Goal: Contribute content: Contribute content

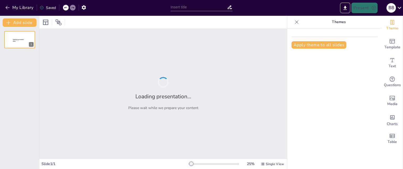
type input "Estrategias de Implementación de la NOM-014-SSA2-1994 en Instituciones de Salud"
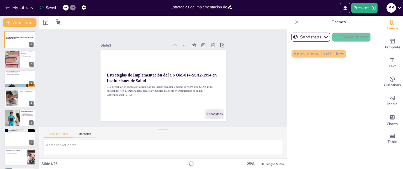
checkbox input "true"
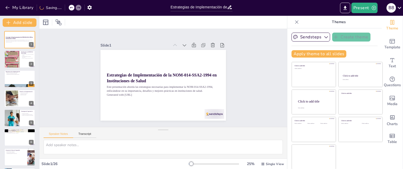
checkbox input "true"
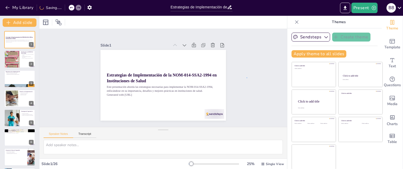
checkbox input "true"
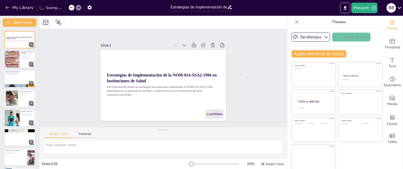
checkbox input "true"
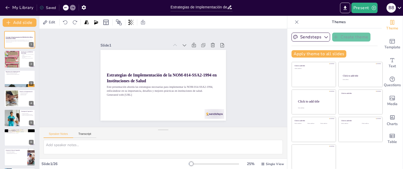
checkbox input "true"
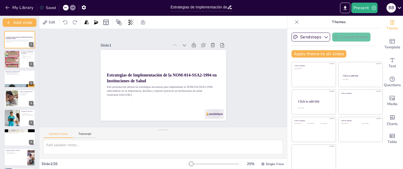
checkbox input "true"
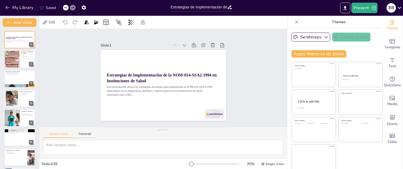
checkbox input "true"
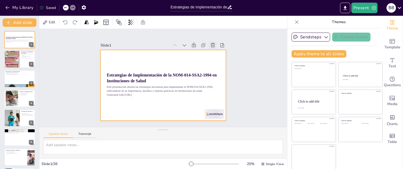
checkbox input "true"
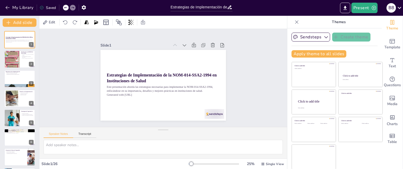
checkbox input "true"
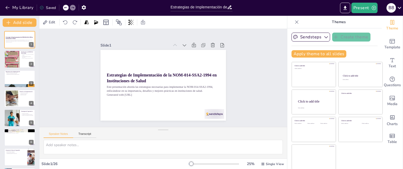
checkbox input "true"
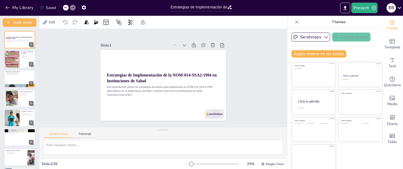
checkbox input "true"
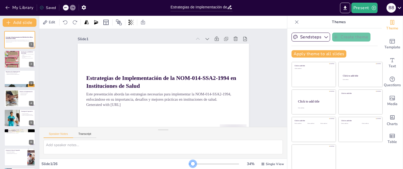
checkbox input "true"
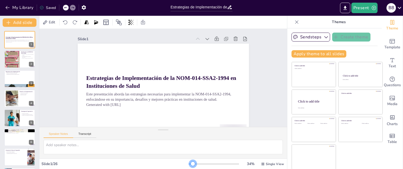
checkbox input "true"
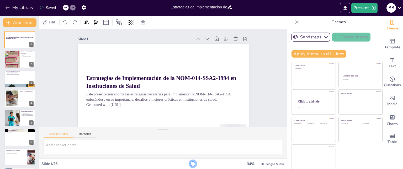
checkbox input "true"
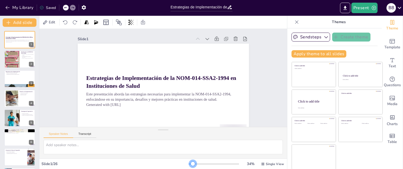
checkbox input "true"
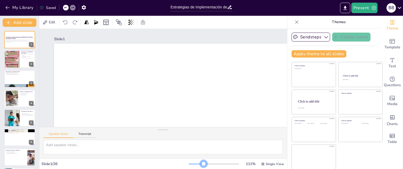
checkbox input "true"
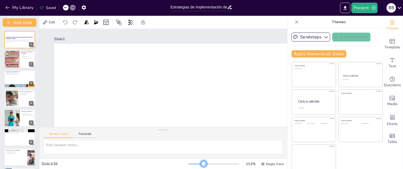
checkbox input "true"
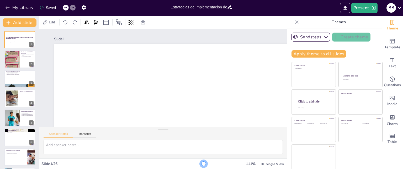
checkbox input "true"
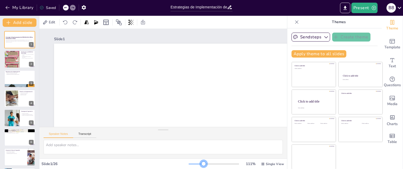
checkbox input "true"
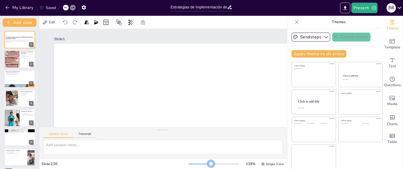
checkbox input "true"
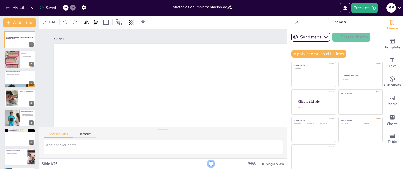
checkbox input "true"
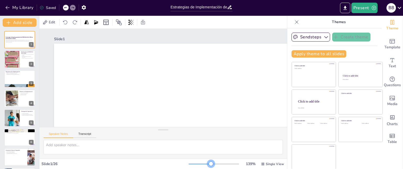
checkbox input "true"
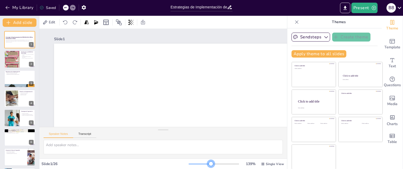
checkbox input "true"
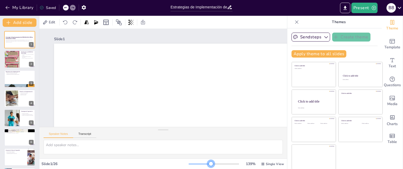
checkbox input "true"
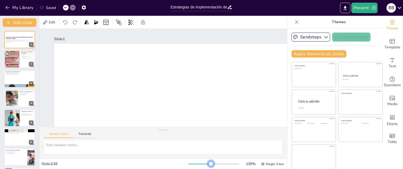
checkbox input "true"
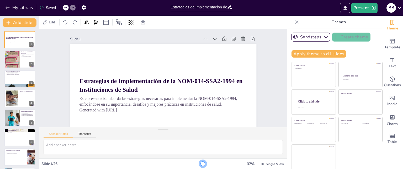
checkbox input "true"
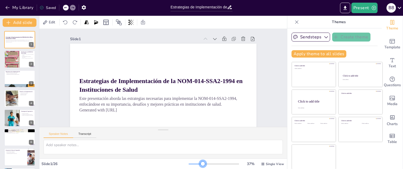
checkbox input "true"
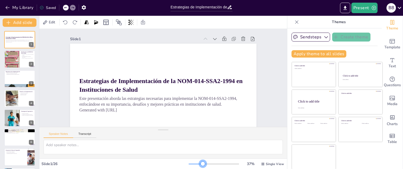
checkbox input "true"
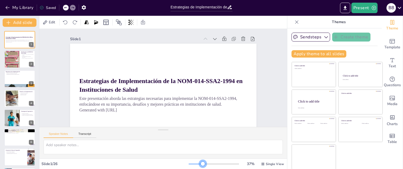
checkbox input "true"
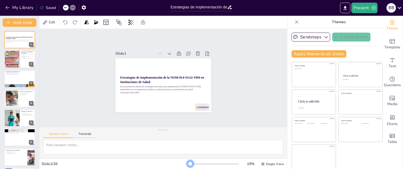
checkbox input "true"
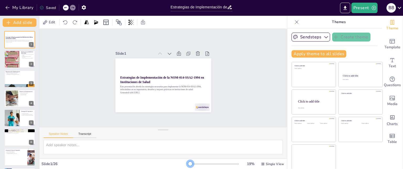
checkbox input "true"
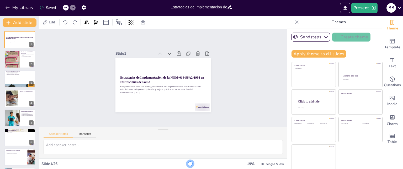
checkbox input "true"
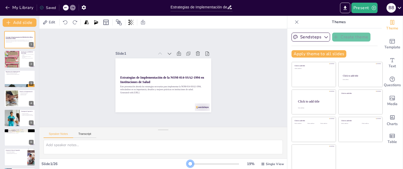
checkbox input "true"
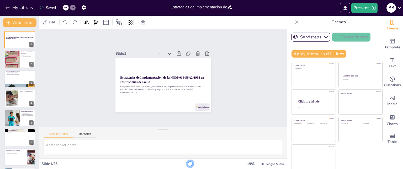
checkbox input "true"
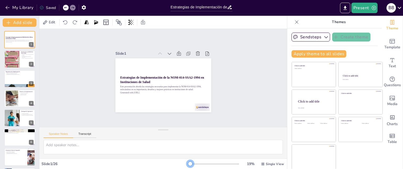
checkbox input "true"
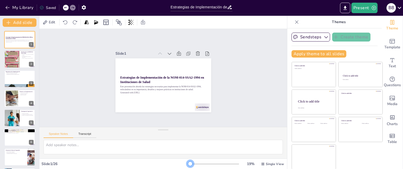
checkbox input "true"
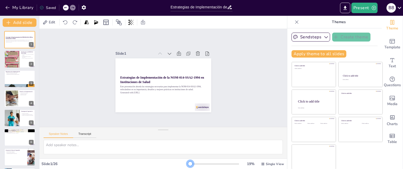
checkbox input "true"
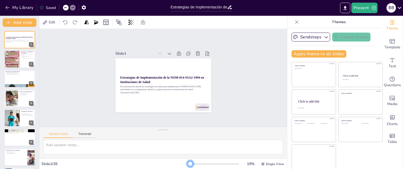
checkbox input "true"
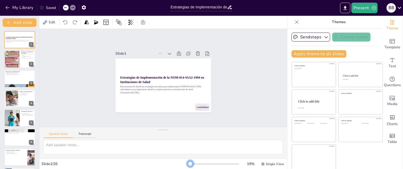
checkbox input "true"
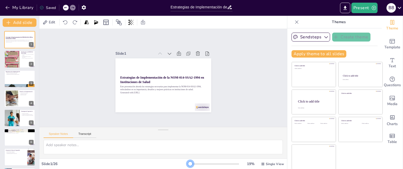
checkbox input "true"
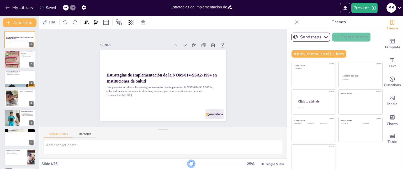
click at [189, 161] on div at bounding box center [191, 163] width 4 height 4
click at [262, 109] on div "Slide 1 Estrategias de Implementación de la NOM-014-SSA2-1994 en Instituciones …" at bounding box center [163, 77] width 262 height 147
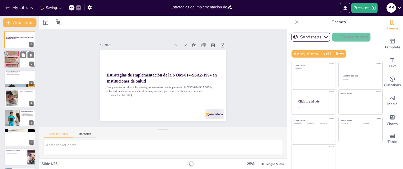
click at [11, 51] on div at bounding box center [12, 58] width 16 height 39
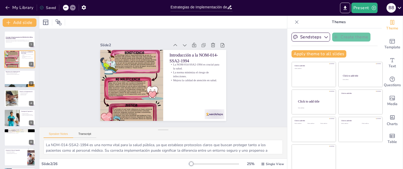
click at [20, 81] on div at bounding box center [19, 79] width 31 height 18
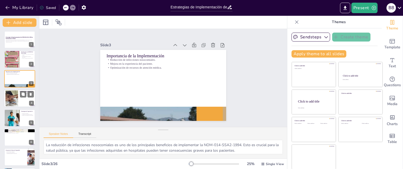
click at [14, 94] on div at bounding box center [11, 98] width 21 height 16
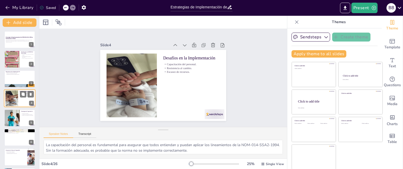
scroll to position [0, 0]
click at [12, 112] on div at bounding box center [12, 117] width 31 height 17
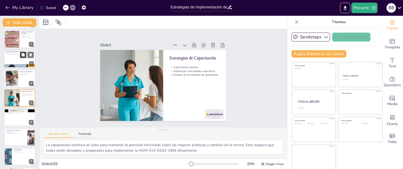
scroll to position [0, 0]
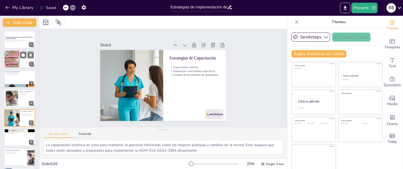
click at [16, 55] on div at bounding box center [12, 58] width 16 height 39
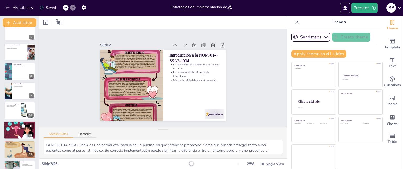
click at [20, 116] on div at bounding box center [19, 109] width 31 height 17
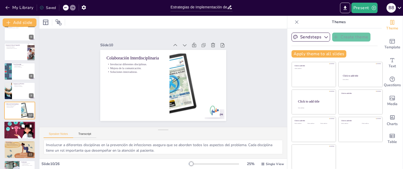
scroll to position [117, 0]
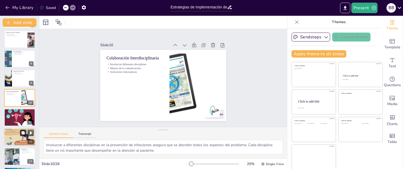
click at [23, 129] on button at bounding box center [23, 132] width 6 height 6
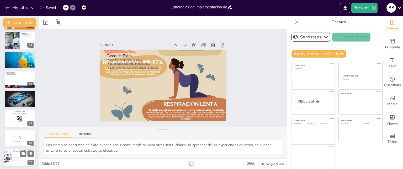
scroll to position [281, 0]
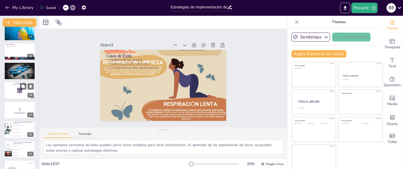
click at [15, 91] on div at bounding box center [19, 91] width 31 height 18
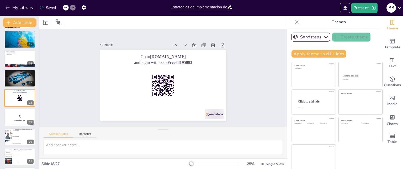
drag, startPoint x: 13, startPoint y: 112, endPoint x: 13, endPoint y: 99, distance: 13.4
click at [13, 111] on div at bounding box center [19, 117] width 31 height 17
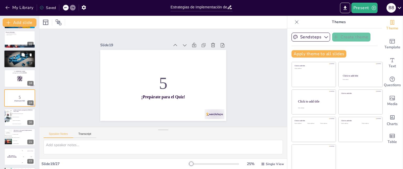
click at [12, 69] on div "Go to sendsteps.me and login with code Free68195883" at bounding box center [19, 69] width 31 height 0
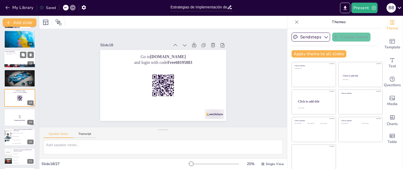
drag, startPoint x: 10, startPoint y: 60, endPoint x: 9, endPoint y: 66, distance: 6.3
click at [10, 60] on div at bounding box center [19, 58] width 31 height 17
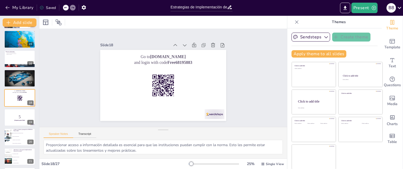
scroll to position [234, 0]
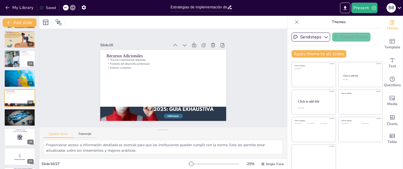
drag, startPoint x: 3, startPoint y: 125, endPoint x: 3, endPoint y: 122, distance: 2.9
click at [3, 124] on div "Estrategias de Implementación de la NOM-014-SSA2-1994 en Instituciones de Salud…" at bounding box center [19, 59] width 39 height 524
click at [5, 7] on icon "button" at bounding box center [7, 7] width 5 height 5
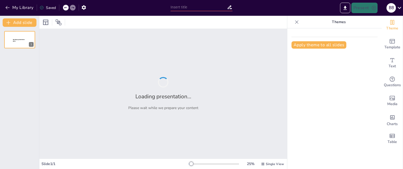
type input "Efectividad de la NOM-014-SSA2-1994 en el Diagnóstico y Tratamiento del Cáncer …"
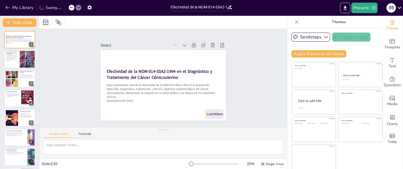
click at [28, 69] on div "Efectividad de la NOM-014-SSA2-1994 en el Diagnóstico y Tratamiento del Cáncer …" at bounding box center [19, 127] width 39 height 193
click at [23, 58] on div at bounding box center [27, 59] width 23 height 18
type textarea "Los lineamientos son fundamentales para estructurar la atención del cáncer cérv…"
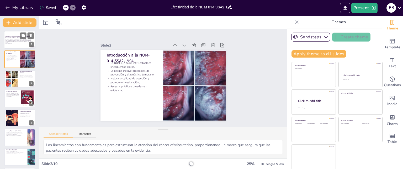
click at [21, 44] on div "Esta presentación aborda la efectividad de la NOM-014-SSA2-1994 en la prevenció…" at bounding box center [20, 42] width 28 height 6
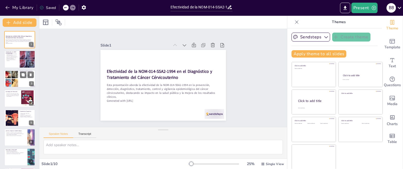
click at [15, 77] on div at bounding box center [12, 79] width 20 height 16
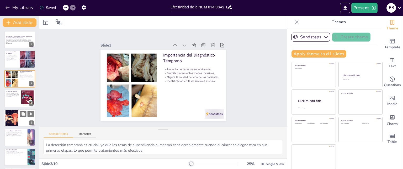
click at [13, 110] on div at bounding box center [12, 118] width 28 height 16
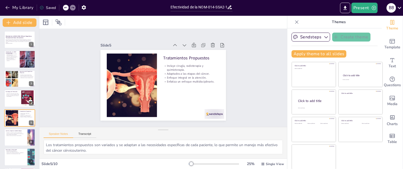
scroll to position [20, 0]
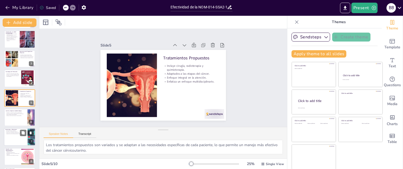
click at [14, 117] on div at bounding box center [19, 117] width 31 height 17
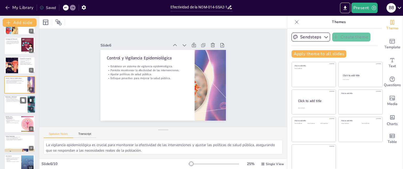
scroll to position [59, 0]
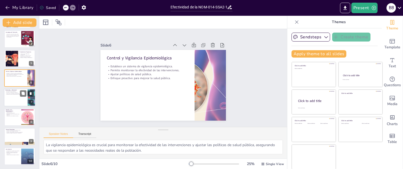
click at [17, 96] on div at bounding box center [19, 98] width 31 height 18
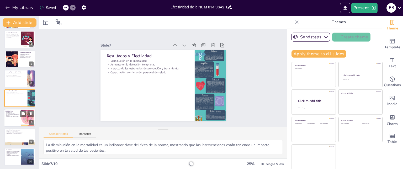
click at [15, 117] on div at bounding box center [19, 118] width 31 height 18
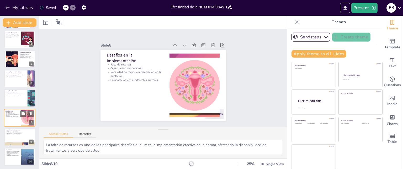
scroll to position [59, 0]
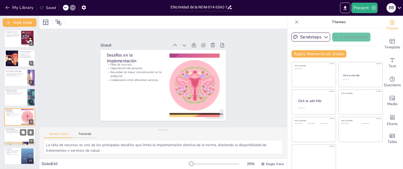
click at [10, 137] on div at bounding box center [19, 136] width 31 height 18
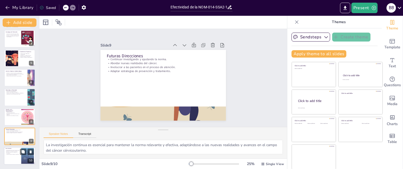
click at [11, 149] on p "Fundamental en la lucha contra el cáncer." at bounding box center [13, 149] width 14 height 1
type textarea "La norma ha sido fundamental para establecer un marco de atención que ha mejora…"
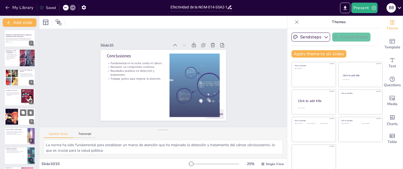
scroll to position [0, 0]
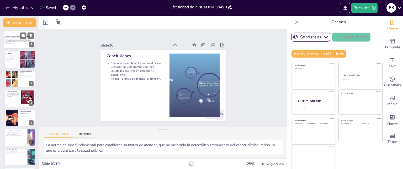
click at [13, 39] on p "Esta presentación aborda la efectividad de la NOM-014-SSA2-1994 en la prevenció…" at bounding box center [20, 41] width 28 height 4
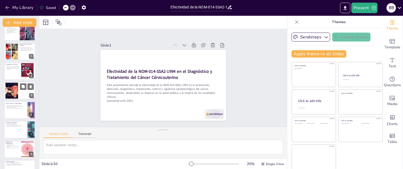
scroll to position [59, 0]
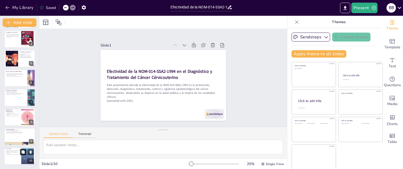
drag, startPoint x: 27, startPoint y: 156, endPoint x: 25, endPoint y: 153, distance: 4.1
click at [26, 156] on div at bounding box center [27, 156] width 28 height 16
type textarea "La norma ha sido fundamental para establecer un marco de atención que ha mejora…"
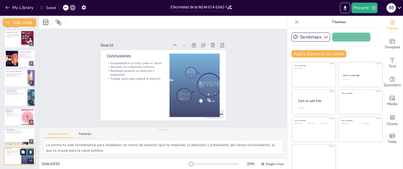
scroll to position [59, 0]
click at [32, 24] on button "Add slide" at bounding box center [20, 22] width 34 height 8
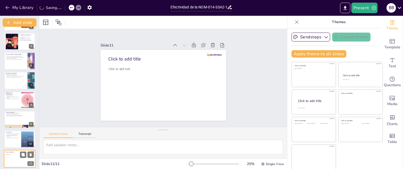
scroll to position [79, 0]
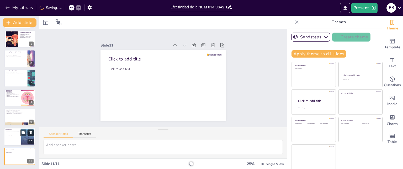
click at [31, 150] on icon at bounding box center [31, 152] width 4 height 4
type textarea "La norma ha sido fundamental para establecer un marco de atención que ha mejora…"
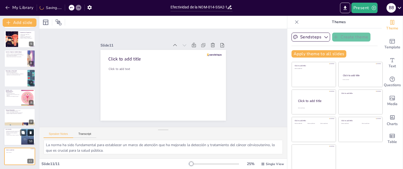
scroll to position [59, 0]
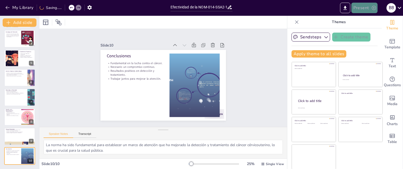
click at [370, 8] on button "Present" at bounding box center [364, 8] width 26 height 10
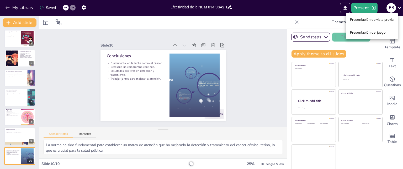
click at [365, 19] on font "Presentación de vista previa" at bounding box center [372, 20] width 44 height 4
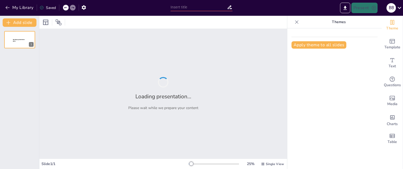
type input "Efectividad de la NOM-014-SSA2-1994 en el Diagnóstico y Tratamiento del Cáncer …"
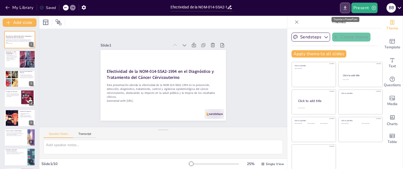
click at [344, 9] on icon "Export to PowerPoint" at bounding box center [345, 8] width 6 height 6
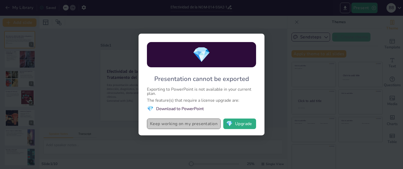
click at [197, 126] on button "Keep working on my presentation" at bounding box center [184, 123] width 74 height 10
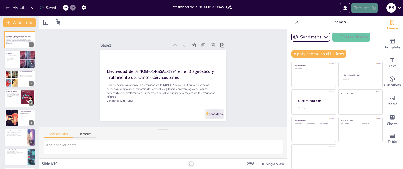
click at [374, 8] on icon "button" at bounding box center [373, 7] width 5 height 5
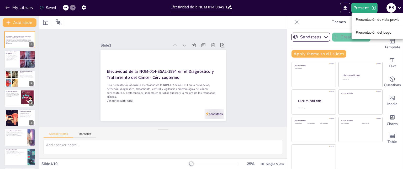
click at [374, 18] on font "Presentación de vista previa" at bounding box center [377, 20] width 44 height 4
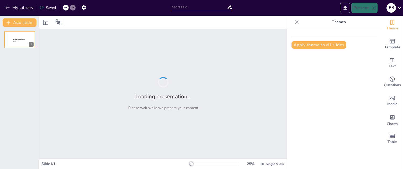
type input "Efectividad de la NOM-014-SSA2-1994 en el Diagnóstico y Tratamiento del Cáncer …"
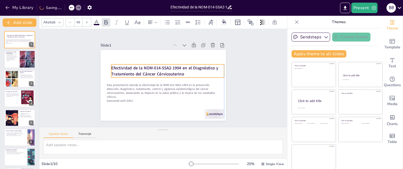
drag, startPoint x: 105, startPoint y: 67, endPoint x: 108, endPoint y: 64, distance: 4.5
click at [112, 64] on strong "Efectividad de la NOM-014-SSA2-1994 en el Diagnóstico y Tratamiento del Cáncer …" at bounding box center [165, 69] width 107 height 28
drag, startPoint x: 111, startPoint y: 62, endPoint x: 106, endPoint y: 61, distance: 4.9
click at [106, 61] on div "Efectividad de la NOM-014-SSA2-1994 en el Diagnóstico y Tratamiento del Cáncer …" at bounding box center [160, 85] width 141 height 106
drag, startPoint x: 106, startPoint y: 67, endPoint x: 102, endPoint y: 67, distance: 4.0
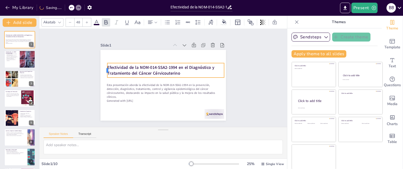
click at [175, 26] on div at bounding box center [182, 22] width 15 height 7
click at [111, 65] on strong "Efectividad de la NOM-014-SSA2-1994 en el Diagnóstico y Tratamiento del Cáncer …" at bounding box center [163, 67] width 105 height 39
click at [109, 64] on strong "Efectividad de la NOM-014-SSA2-1994 en el Diagnóstico y Tratamiento del Cáncer …" at bounding box center [162, 66] width 107 height 28
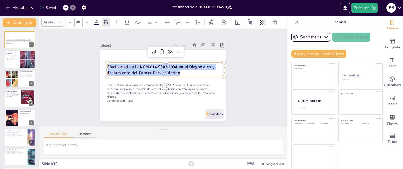
drag, startPoint x: 176, startPoint y: 69, endPoint x: 104, endPoint y: 65, distance: 71.9
click at [116, 65] on p "Efectividad de la NOM-014-SSA2-1994 en el Diagnóstico y Tratamiento del Cáncer …" at bounding box center [169, 72] width 107 height 68
copy strong "Efectividad de la NOM-014-SSA2-1994 en el Diagnóstico y Tratamiento del Cáncer …"
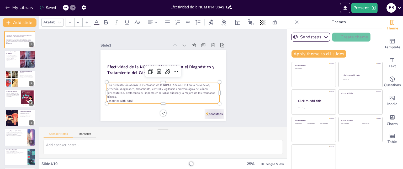
type input "32"
click at [125, 91] on p "Esta presentación aborda la efectividad de la NOM-014-SSA2-1994 en la prevenció…" at bounding box center [159, 90] width 112 height 50
click at [30, 52] on button at bounding box center [31, 55] width 6 height 6
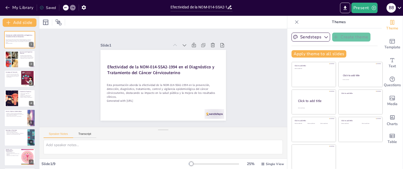
click at [69, 6] on div at bounding box center [69, 8] width 13 height 6
click at [66, 8] on icon at bounding box center [65, 7] width 3 height 3
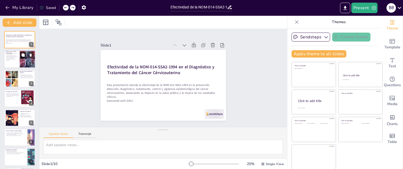
click at [25, 52] on button at bounding box center [23, 55] width 6 height 6
type textarea "Los lineamientos son fundamentales para estructurar la atención del cáncer cérv…"
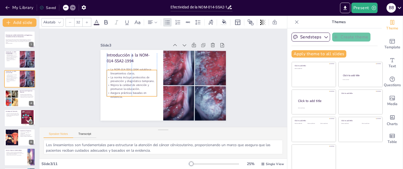
drag, startPoint x: 105, startPoint y: 86, endPoint x: 105, endPoint y: 93, distance: 6.6
click at [144, 69] on p "Asegura prácticas basadas en evidencia." at bounding box center [153, 43] width 18 height 51
click at [134, 42] on icon at bounding box center [138, 37] width 9 height 9
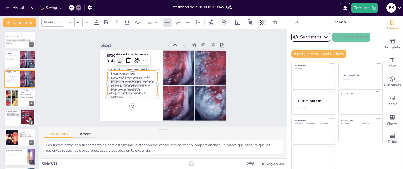
type input "32"
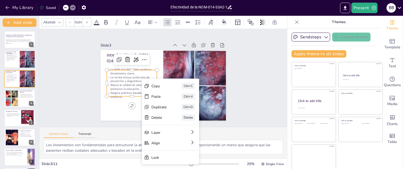
type input "32"
click at [150, 112] on div "Copy Ctrl+C" at bounding box center [167, 137] width 46 height 50
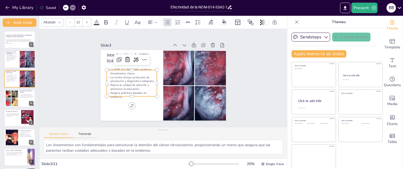
click at [123, 94] on div at bounding box center [125, 84] width 47 height 24
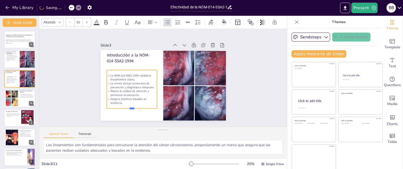
drag, startPoint x: 127, startPoint y: 96, endPoint x: 124, endPoint y: 104, distance: 8.4
click at [142, 53] on div at bounding box center [160, 33] width 37 height 40
click at [124, 93] on p "Asegura prácticas basadas en evidencia." at bounding box center [124, 73] width 42 height 39
click at [119, 101] on p "Asegura prácticas basadas en evidencia." at bounding box center [129, 97] width 51 height 13
click at [120, 94] on p "Asegura prácticas basadas en evidencia." at bounding box center [124, 74] width 42 height 39
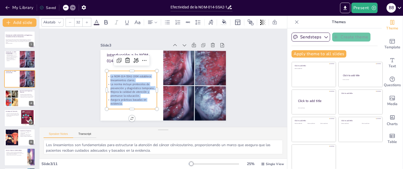
drag, startPoint x: 120, startPoint y: 100, endPoint x: 107, endPoint y: 75, distance: 28.4
click at [107, 75] on div "La NOM-014-SSA2-1994 establece lineamientos claros. La norma incluye protocolos…" at bounding box center [129, 79] width 57 height 45
copy div "a NOM-014-SSA2-1994 establece lineamientos claros. La norma incluye protocolos …"
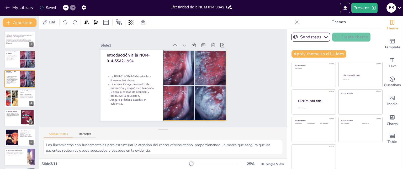
drag, startPoint x: 201, startPoint y: 97, endPoint x: 200, endPoint y: 94, distance: 3.2
click at [201, 96] on div at bounding box center [188, 97] width 113 height 102
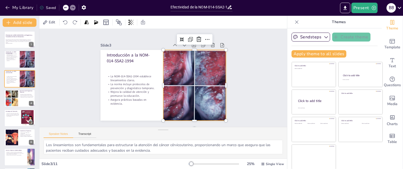
click at [200, 94] on div at bounding box center [192, 91] width 105 height 88
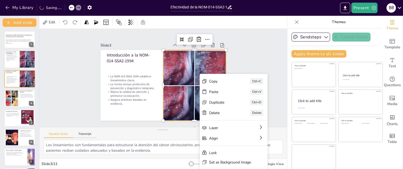
click at [194, 82] on div at bounding box center [193, 88] width 99 height 80
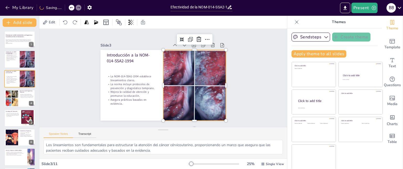
click at [193, 82] on div at bounding box center [188, 97] width 113 height 102
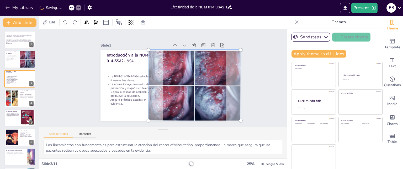
click at [193, 80] on div at bounding box center [192, 92] width 112 height 96
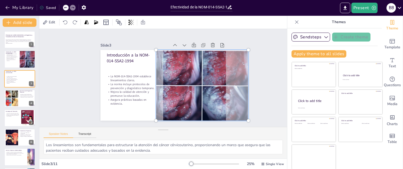
drag, startPoint x: 193, startPoint y: 80, endPoint x: 201, endPoint y: 80, distance: 7.6
click at [201, 80] on div at bounding box center [199, 93] width 112 height 96
drag, startPoint x: 198, startPoint y: 83, endPoint x: 186, endPoint y: 77, distance: 13.4
click at [186, 77] on div at bounding box center [193, 104] width 124 height 116
click at [186, 73] on div at bounding box center [197, 97] width 117 height 104
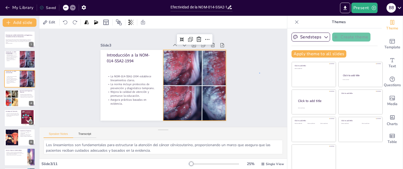
click at [259, 73] on div "Slide 1 Efectividad de la NOM-014-SSA2-1994 en el Diagnóstico y Tratamiento del…" at bounding box center [163, 77] width 262 height 147
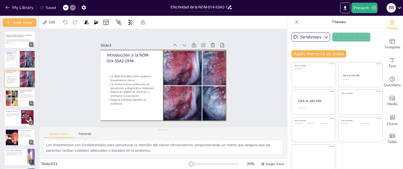
click at [206, 70] on div at bounding box center [199, 93] width 105 height 88
click at [203, 67] on div at bounding box center [195, 100] width 113 height 102
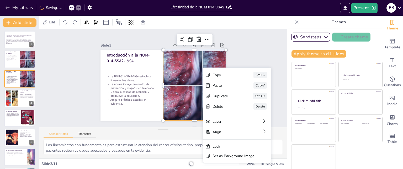
click at [170, 68] on div at bounding box center [124, 70] width 92 height 71
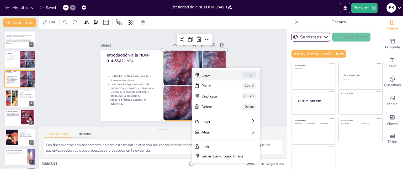
click at [228, 106] on div "Copy Ctrl+C" at bounding box center [261, 115] width 69 height 18
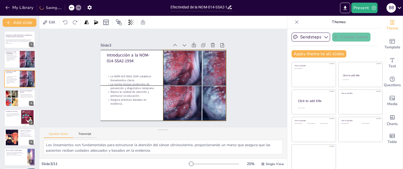
click at [209, 73] on div at bounding box center [193, 103] width 115 height 107
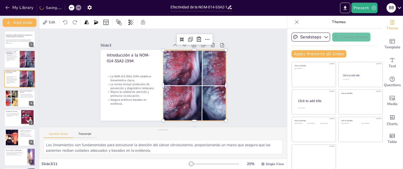
click at [202, 73] on div at bounding box center [172, 116] width 102 height 113
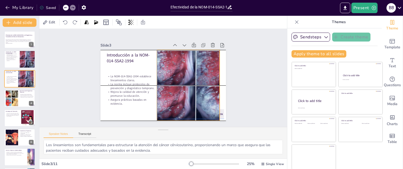
drag, startPoint x: 201, startPoint y: 71, endPoint x: 196, endPoint y: 71, distance: 5.2
click at [197, 71] on div at bounding box center [185, 102] width 116 height 111
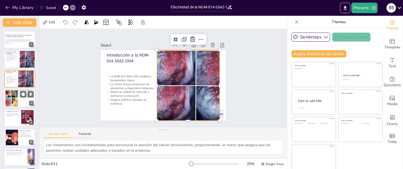
click at [10, 99] on div at bounding box center [12, 98] width 20 height 16
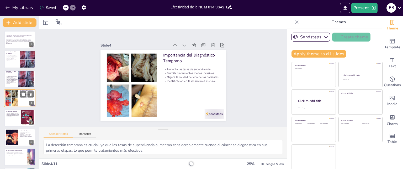
scroll to position [0, 0]
click at [21, 114] on button at bounding box center [23, 113] width 6 height 6
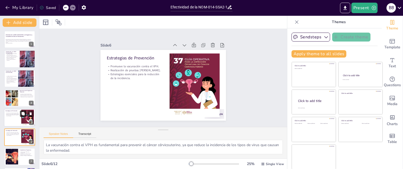
scroll to position [39, 0]
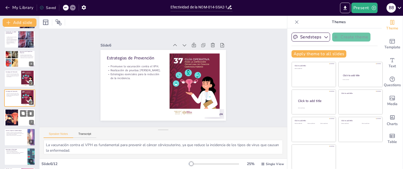
click at [21, 117] on div at bounding box center [19, 118] width 31 height 18
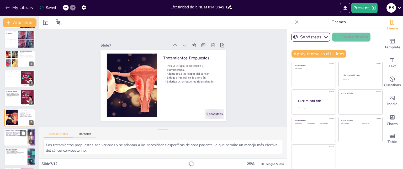
scroll to position [59, 0]
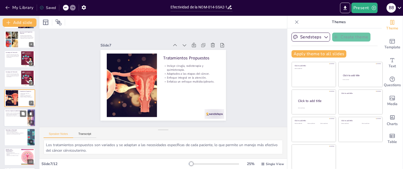
click at [15, 116] on div at bounding box center [19, 118] width 31 height 18
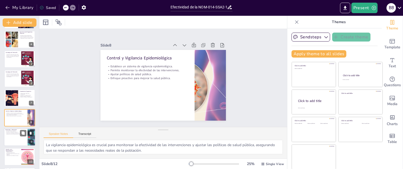
scroll to position [78, 0]
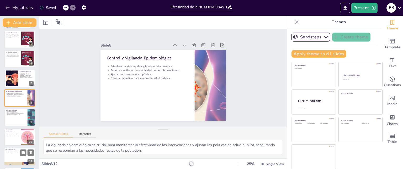
click at [16, 131] on p "Falta de recursos." at bounding box center [13, 131] width 14 height 1
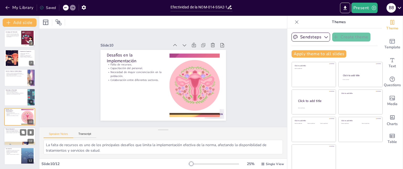
scroll to position [98, 0]
click at [11, 133] on div at bounding box center [19, 136] width 31 height 18
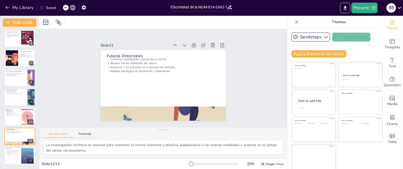
drag, startPoint x: 11, startPoint y: 150, endPoint x: 11, endPoint y: 127, distance: 23.1
click at [11, 147] on div "Conclusiones Fundamental en la lucha contra el cáncer. Necesario un compromiso …" at bounding box center [19, 147] width 31 height 0
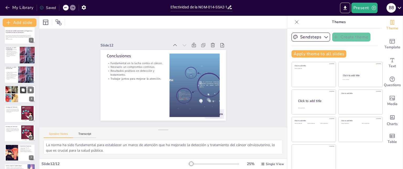
scroll to position [0, 0]
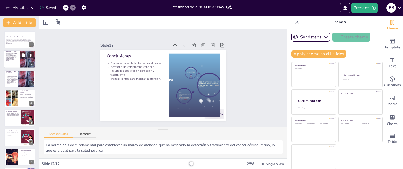
click at [21, 62] on div at bounding box center [27, 59] width 23 height 18
type textarea "Los lineamientos son fundamentales para estructurar la atención del cáncer cérv…"
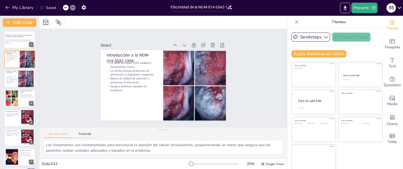
click at [20, 68] on div "Efectividad de la NOM-014-SSA2-1994 en el Diagnóstico y Tratamiento del Cáncer …" at bounding box center [19, 147] width 39 height 232
click at [17, 76] on p "La NOM-014-SSA2-1994 establece lineamientos claros." at bounding box center [12, 77] width 13 height 2
